Goal: Task Accomplishment & Management: Manage account settings

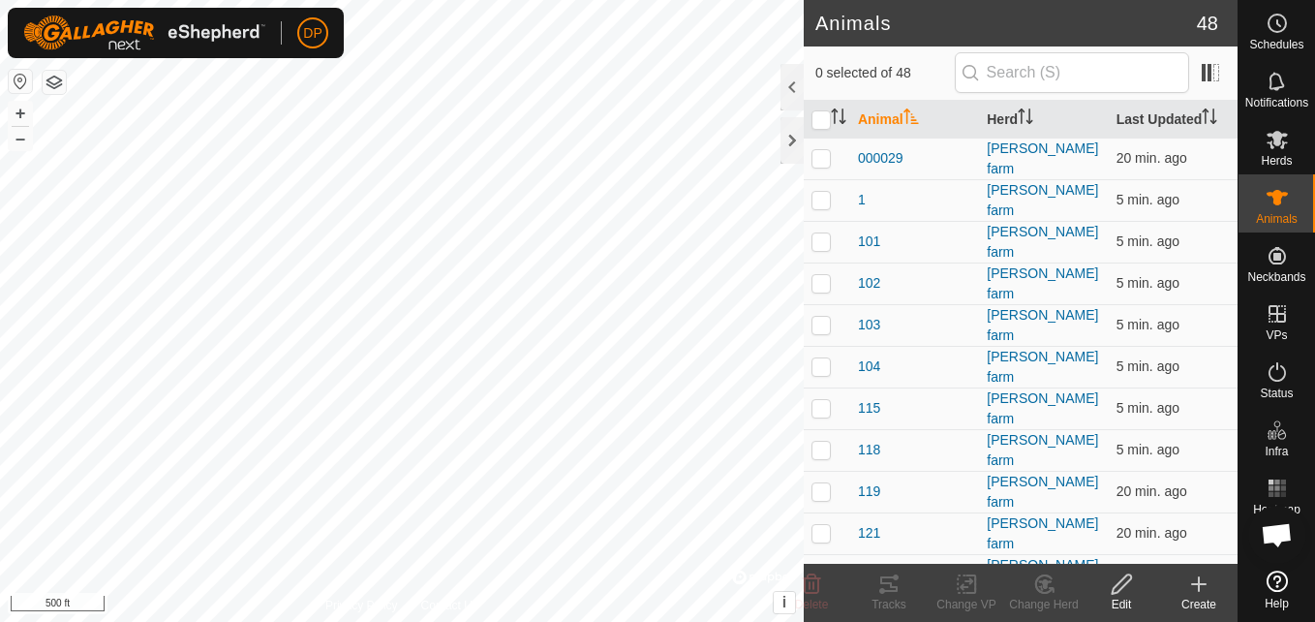
scroll to position [2015, 0]
